Goal: Information Seeking & Learning: Learn about a topic

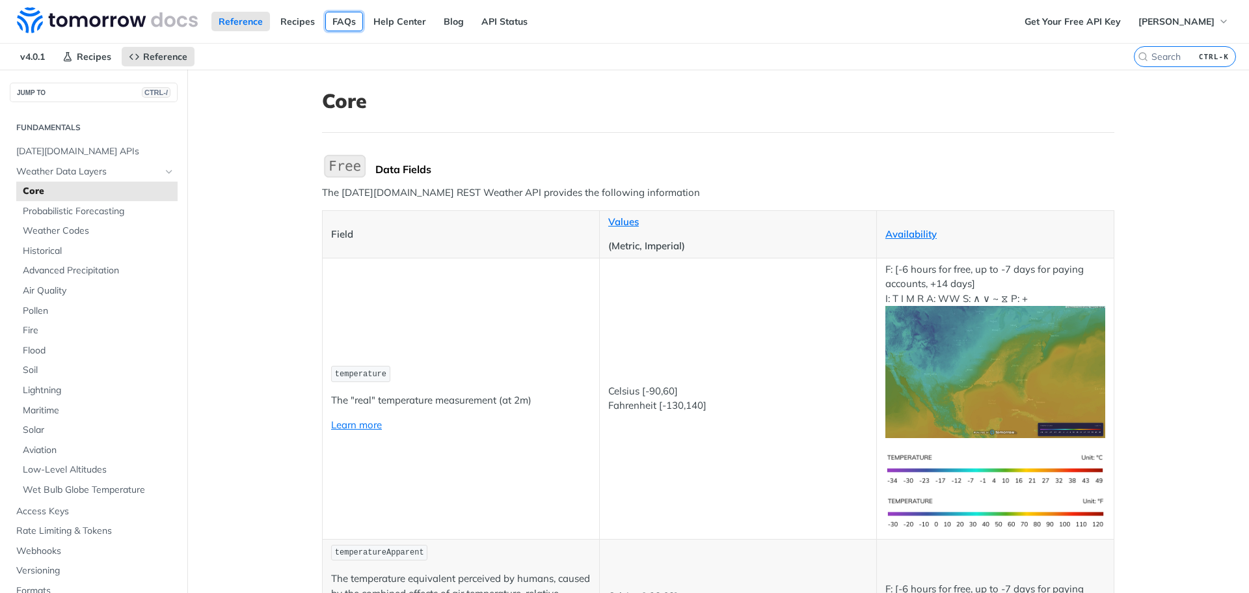
click at [333, 20] on link "FAQs" at bounding box center [344, 22] width 38 height 20
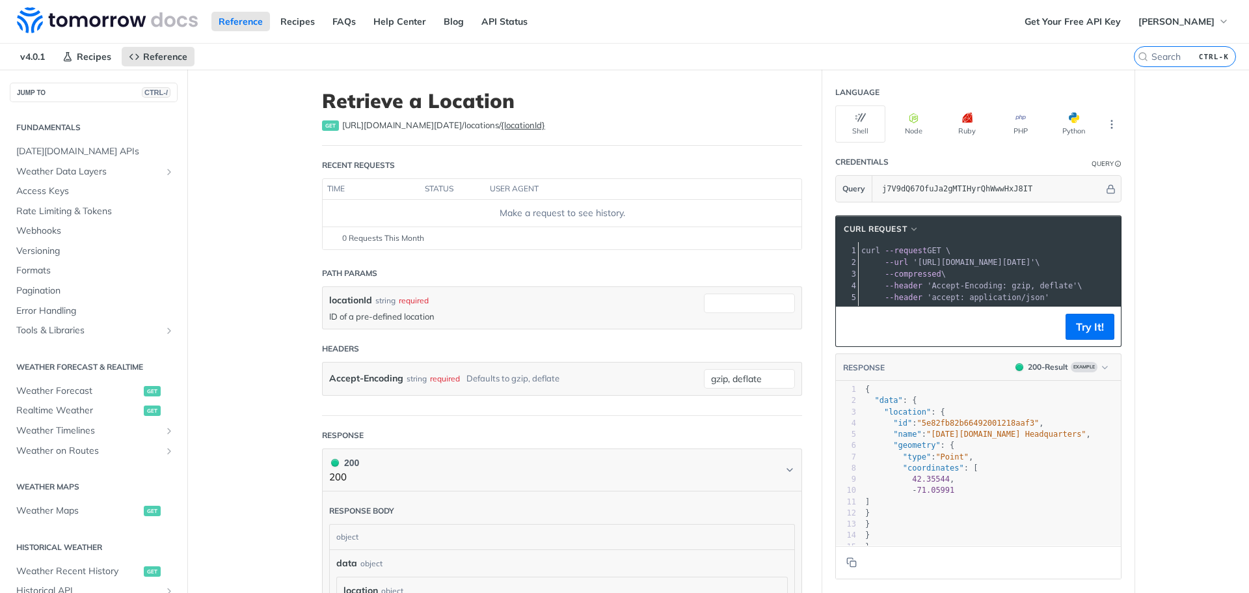
scroll to position [272, 0]
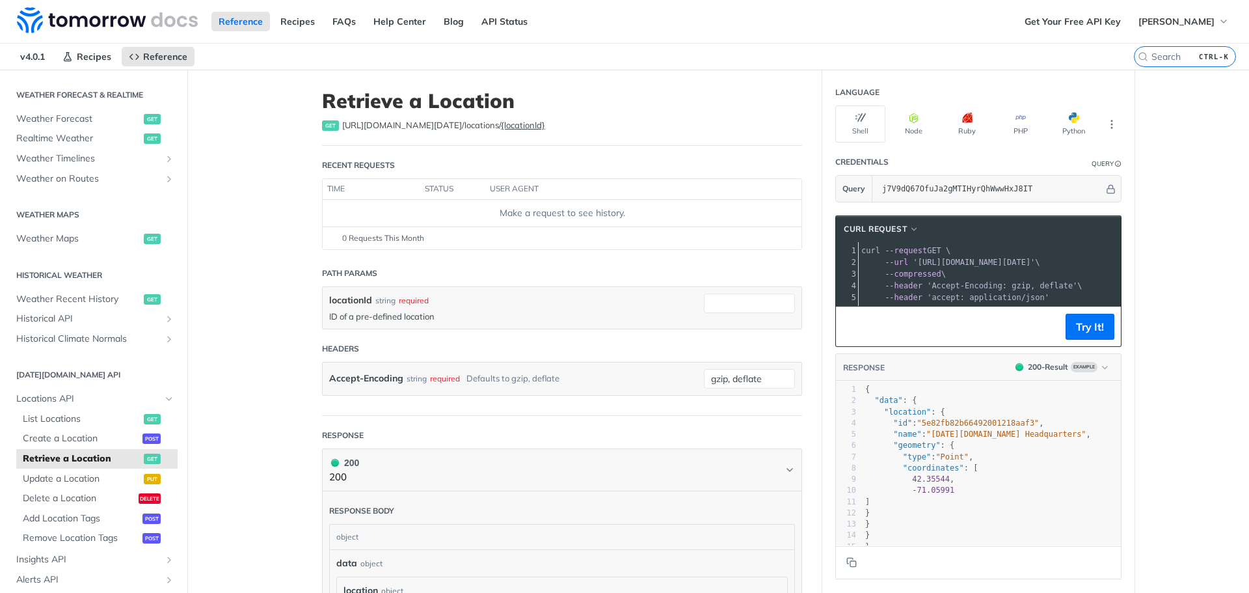
click at [327, 128] on span "get" at bounding box center [330, 125] width 17 height 10
drag, startPoint x: 339, startPoint y: 124, endPoint x: 474, endPoint y: 126, distance: 135.3
click at [474, 126] on span "https://api.tomorrow.io/v4 /locations/ {locationId}" at bounding box center [443, 125] width 203 height 13
copy span "https://api.tomorrow.io/v4 /locations/"
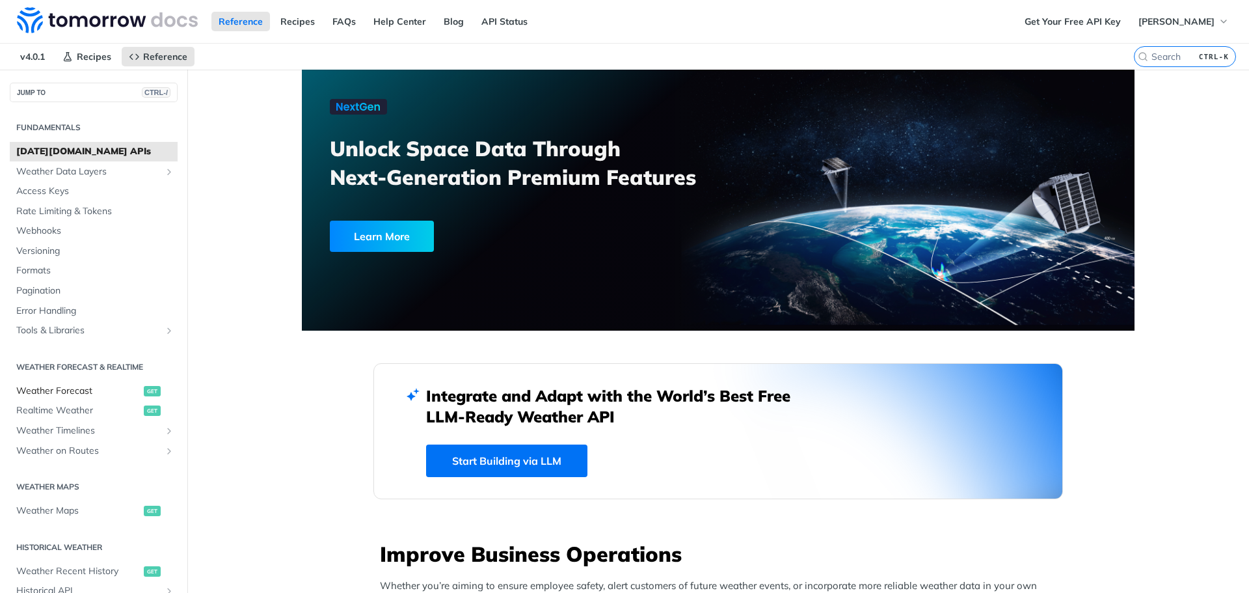
click at [51, 388] on span "Weather Forecast" at bounding box center [78, 390] width 124 height 13
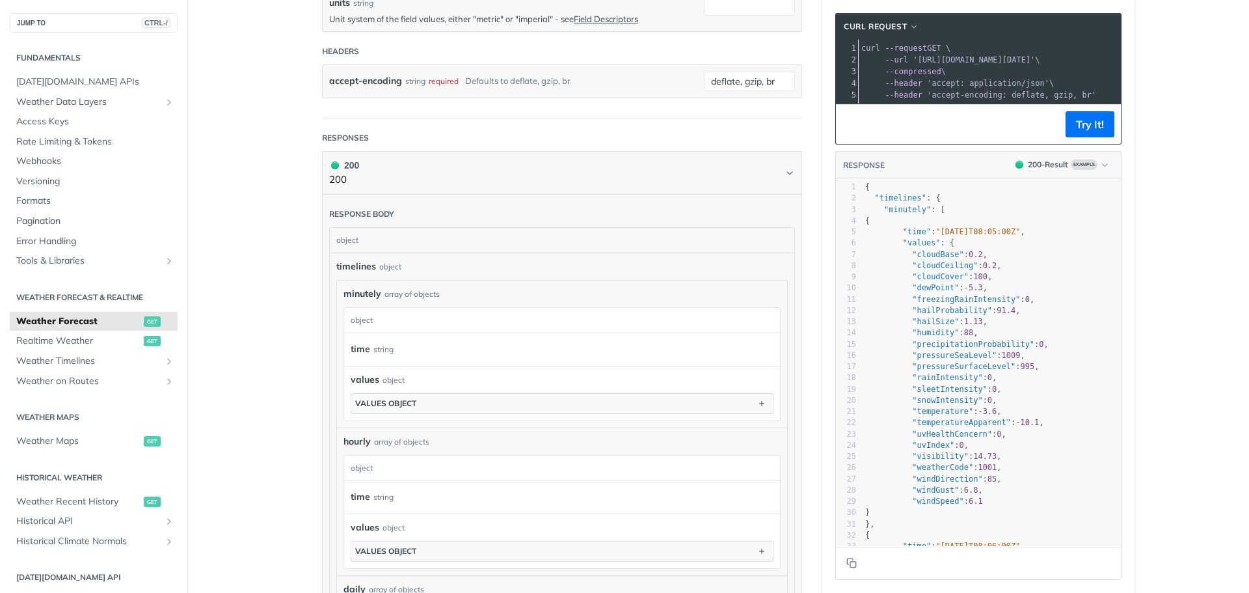
scroll to position [650, 0]
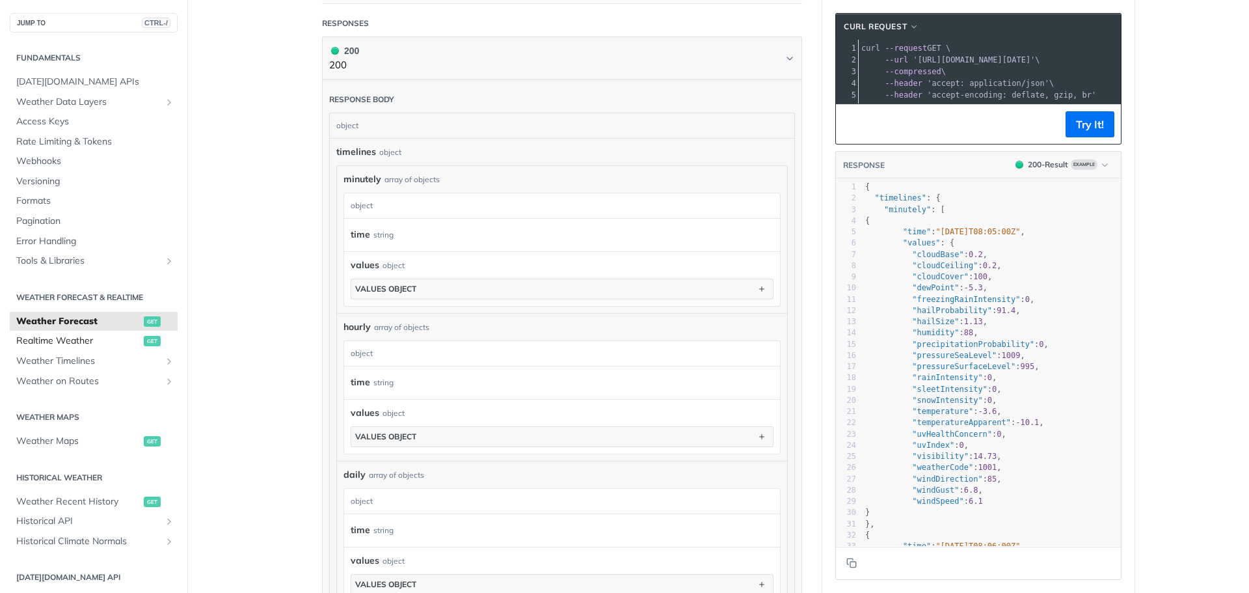
click at [51, 341] on span "Realtime Weather" at bounding box center [78, 340] width 124 height 13
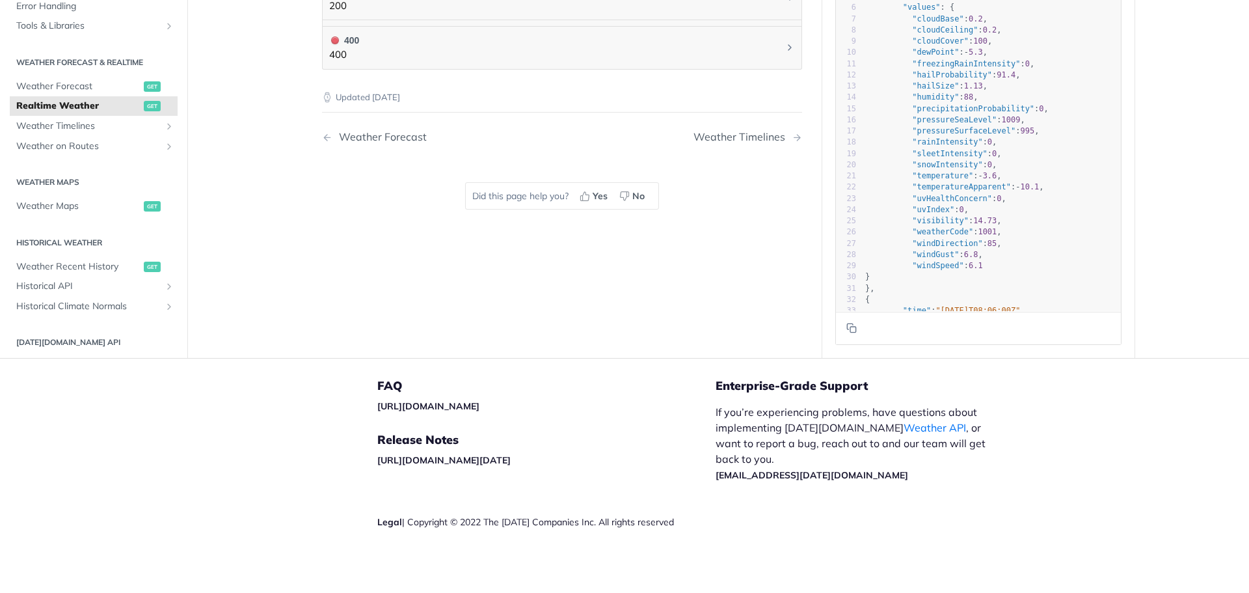
scroll to position [567, 0]
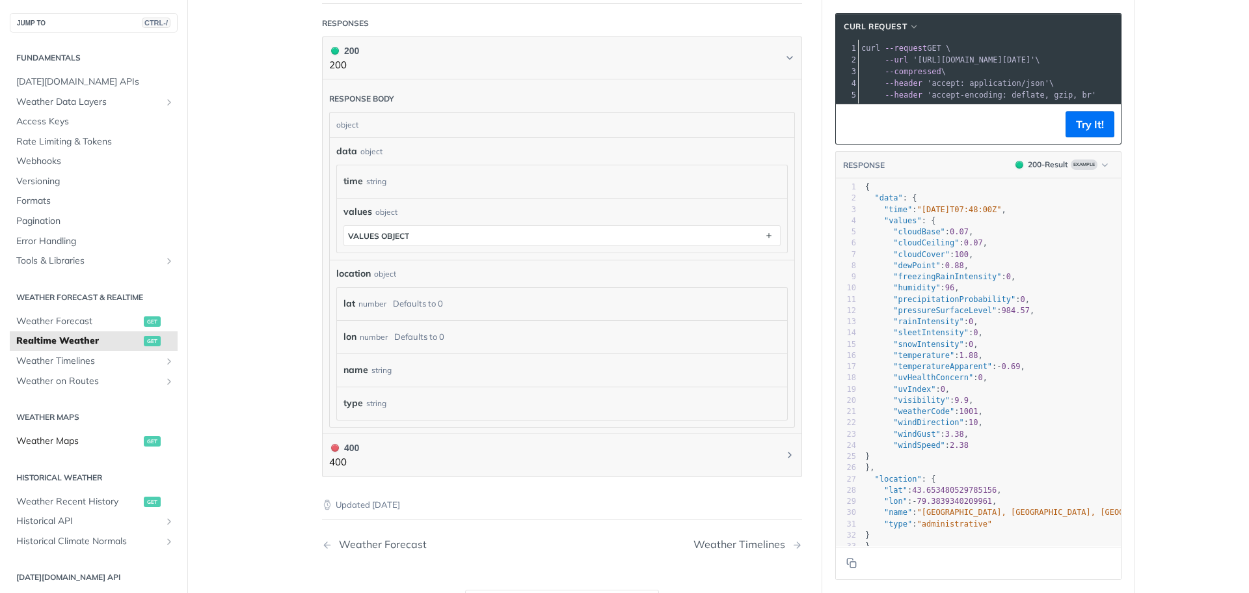
click at [63, 442] on span "Weather Maps" at bounding box center [78, 440] width 124 height 13
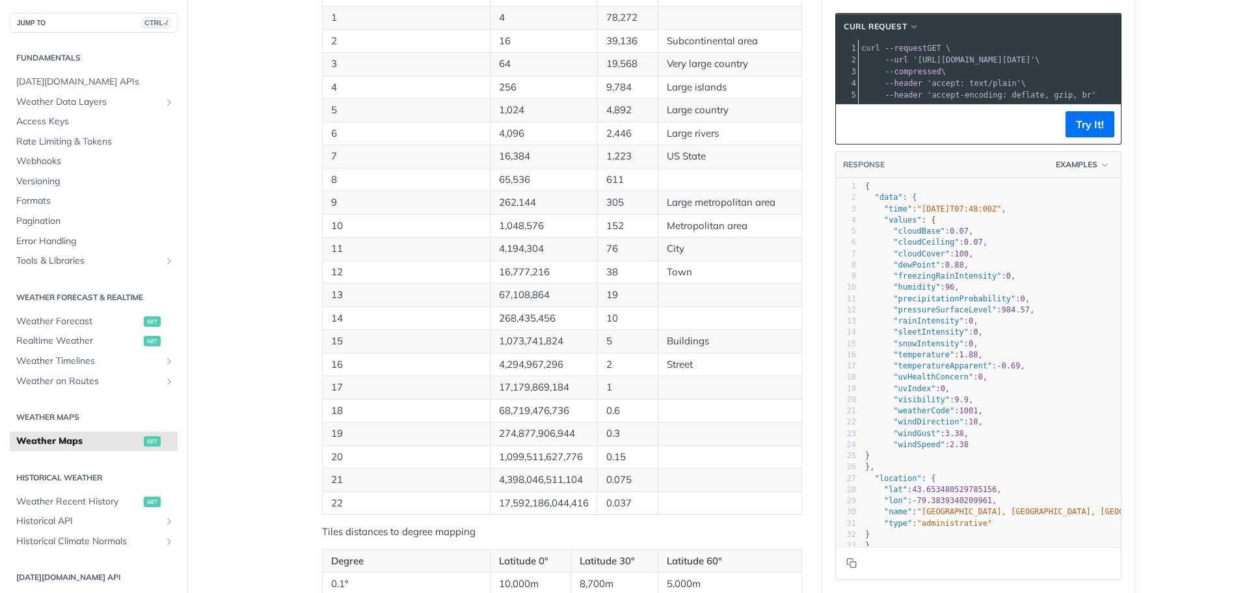
scroll to position [1822, 0]
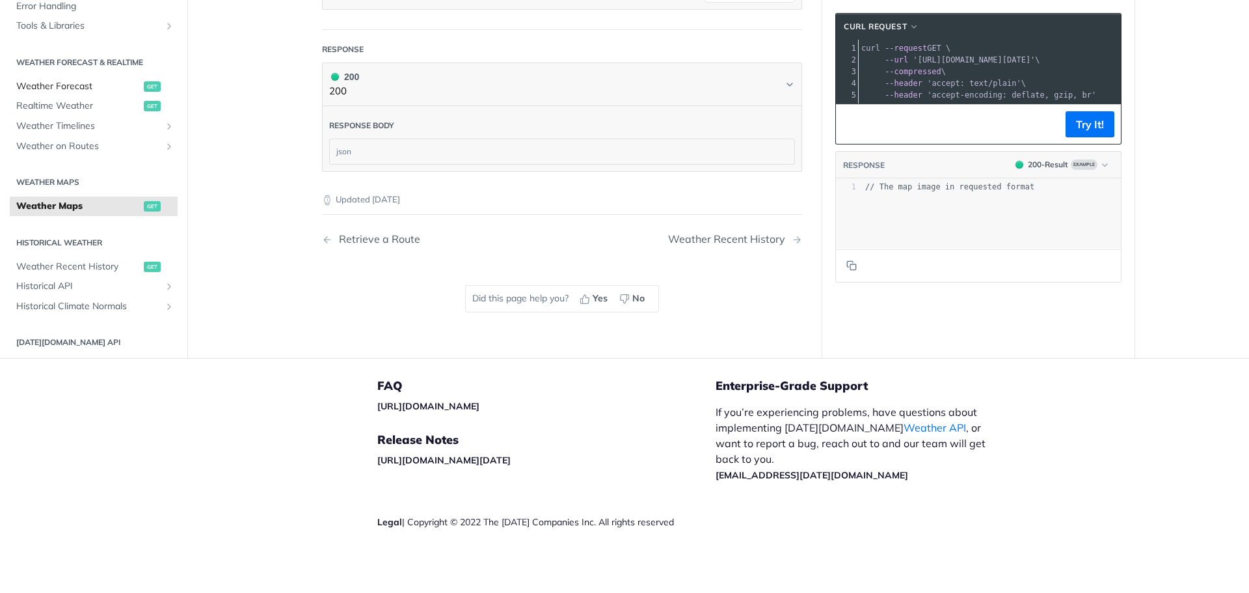
click at [144, 83] on span "get" at bounding box center [152, 86] width 17 height 10
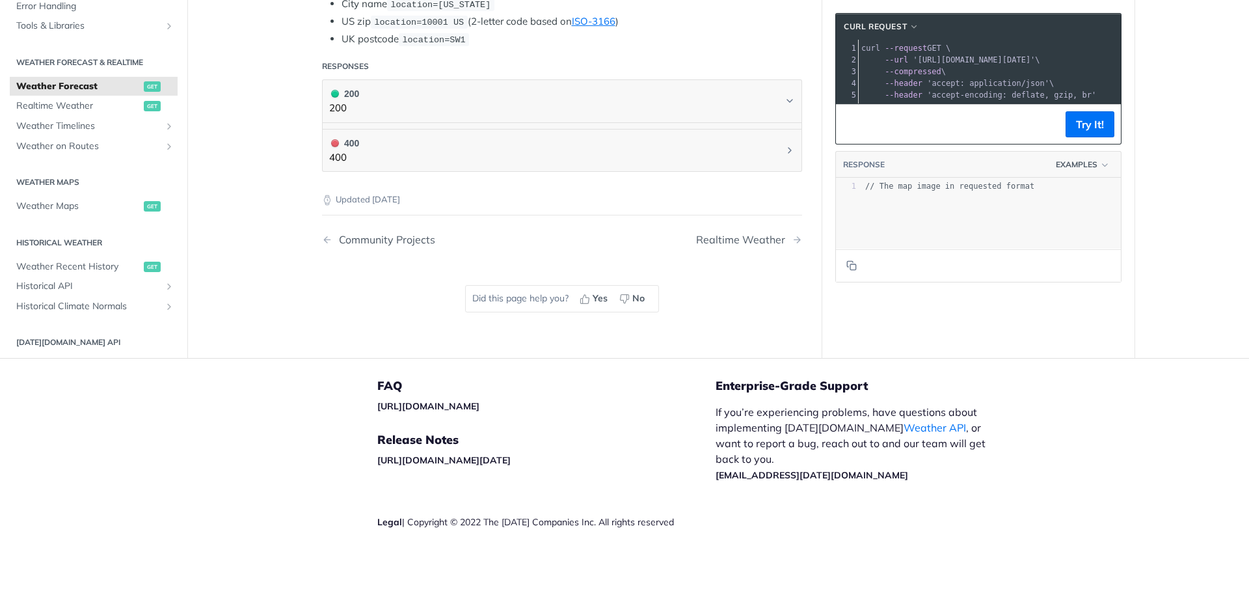
scroll to position [542, 0]
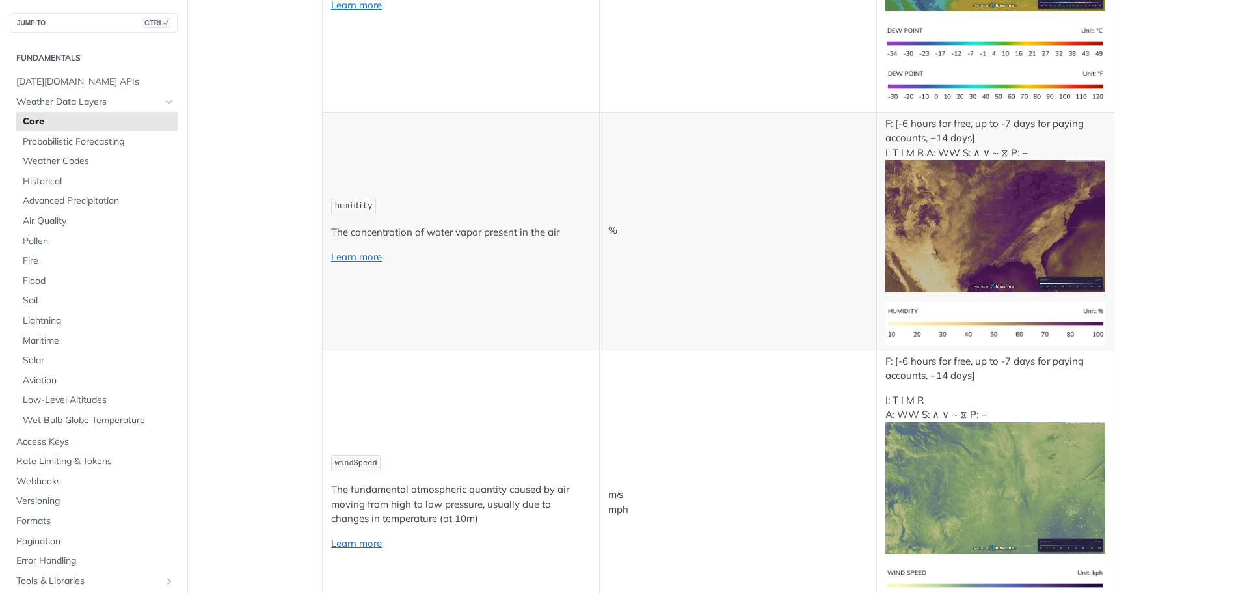
scroll to position [715, 0]
